Goal: Check status: Check status

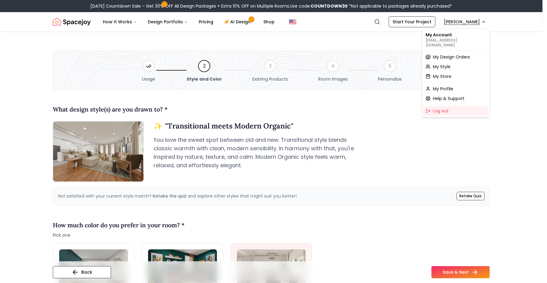
click at [449, 54] on span "My Design Orders" at bounding box center [451, 57] width 37 height 6
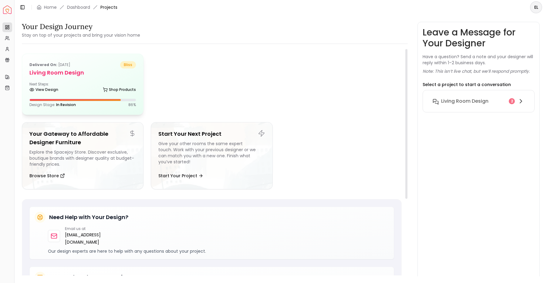
click at [65, 73] on h5 "Living Room design" at bounding box center [82, 73] width 107 height 8
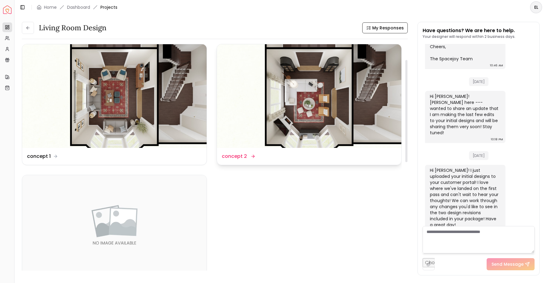
scroll to position [35, 0]
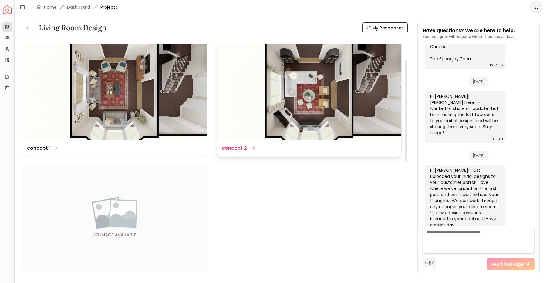
click at [248, 149] on div "Design Name concept 2" at bounding box center [238, 148] width 32 height 7
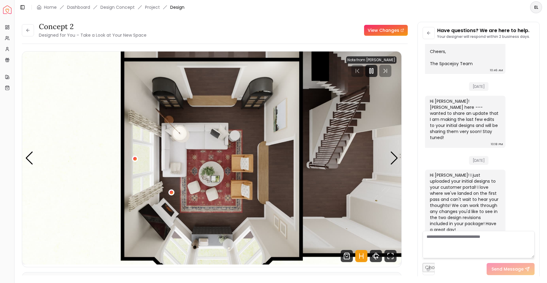
click at [376, 30] on link "View Changes" at bounding box center [386, 30] width 44 height 11
